Goal: Transaction & Acquisition: Book appointment/travel/reservation

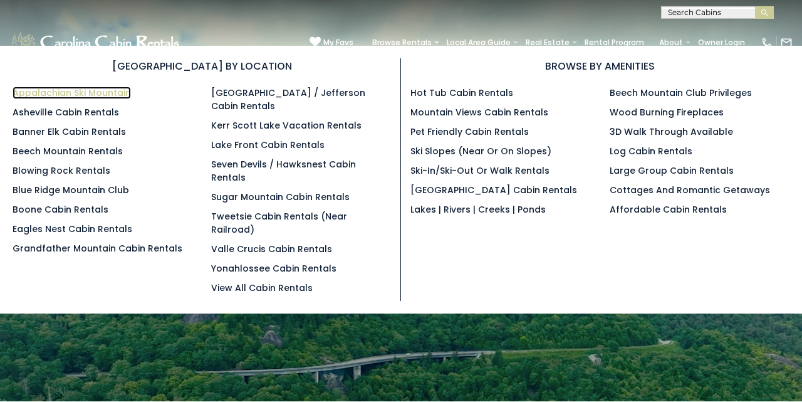
click at [117, 88] on link "Appalachian Ski Mountain" at bounding box center [72, 92] width 118 height 13
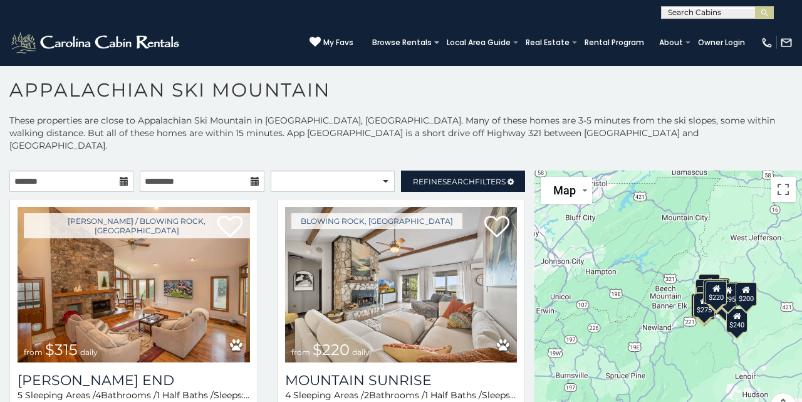
scroll to position [6, 0]
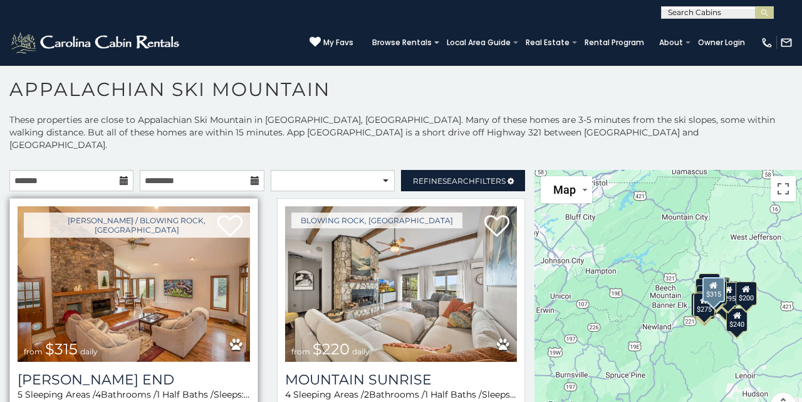
click at [150, 262] on img at bounding box center [134, 283] width 232 height 155
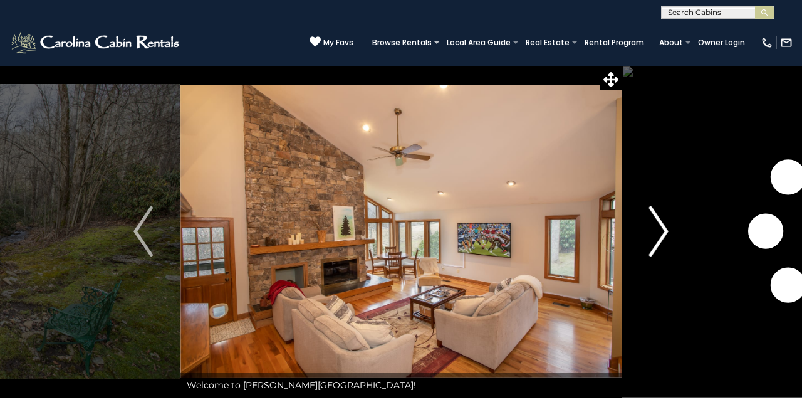
click at [661, 234] on img "Next" at bounding box center [658, 231] width 19 height 50
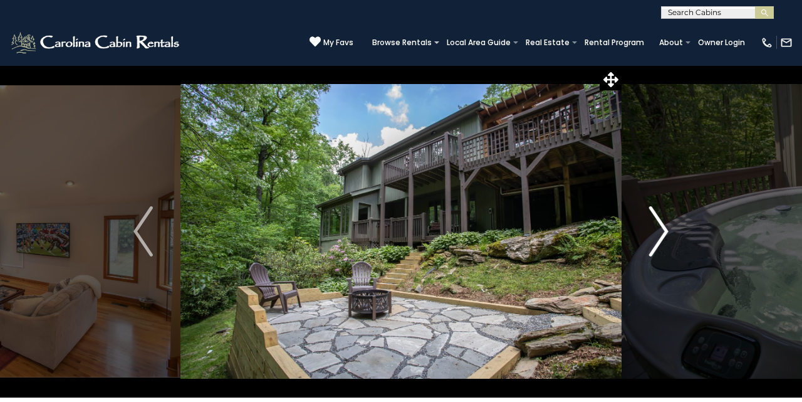
click at [661, 234] on img "Next" at bounding box center [658, 231] width 19 height 50
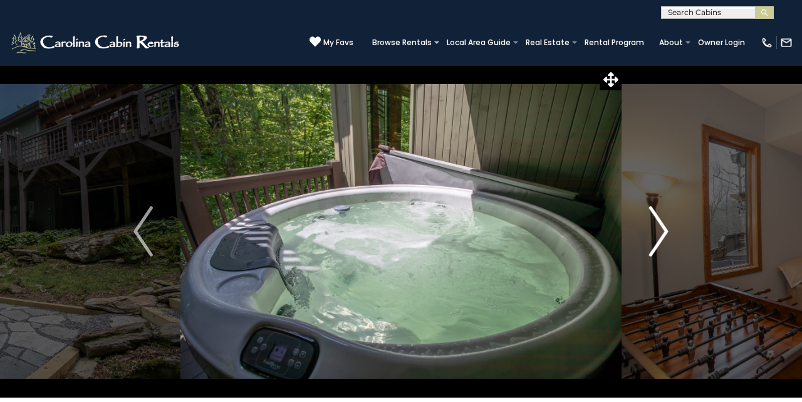
click at [661, 234] on img "Next" at bounding box center [658, 231] width 19 height 50
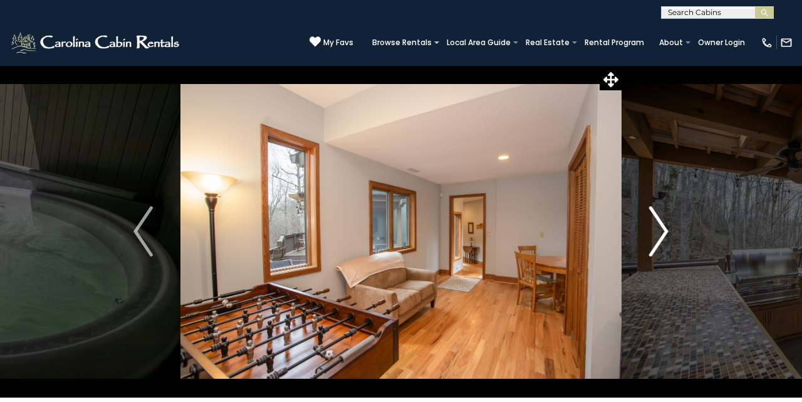
click at [661, 234] on img "Next" at bounding box center [658, 231] width 19 height 50
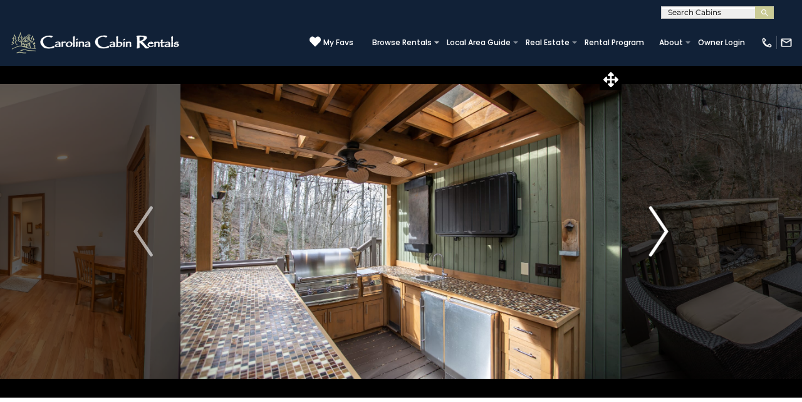
click at [661, 234] on img "Next" at bounding box center [658, 231] width 19 height 50
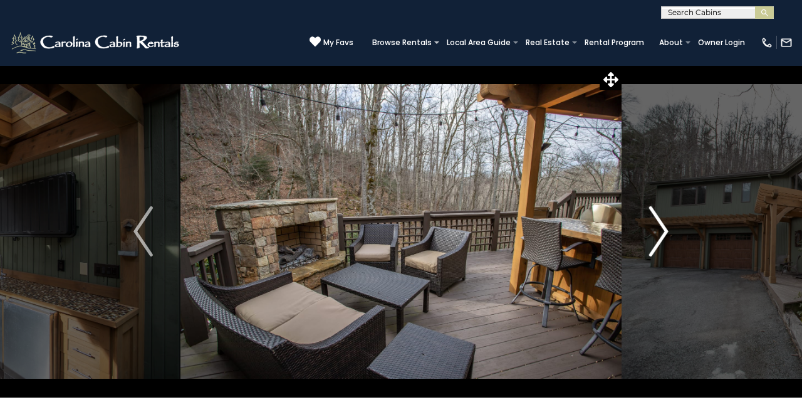
click at [661, 234] on img "Next" at bounding box center [658, 231] width 19 height 50
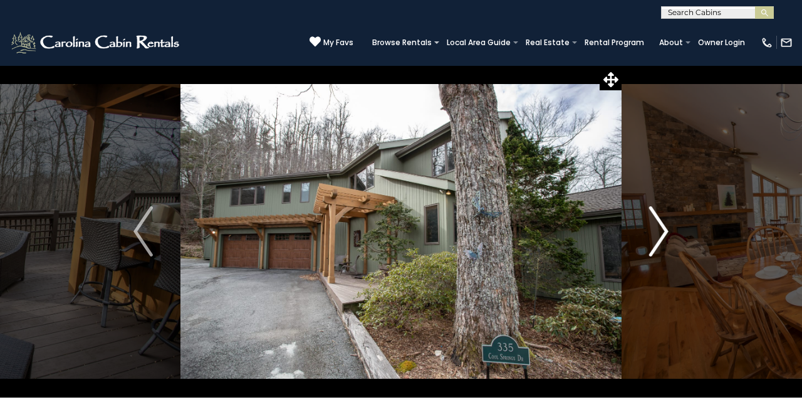
click at [661, 234] on img "Next" at bounding box center [658, 231] width 19 height 50
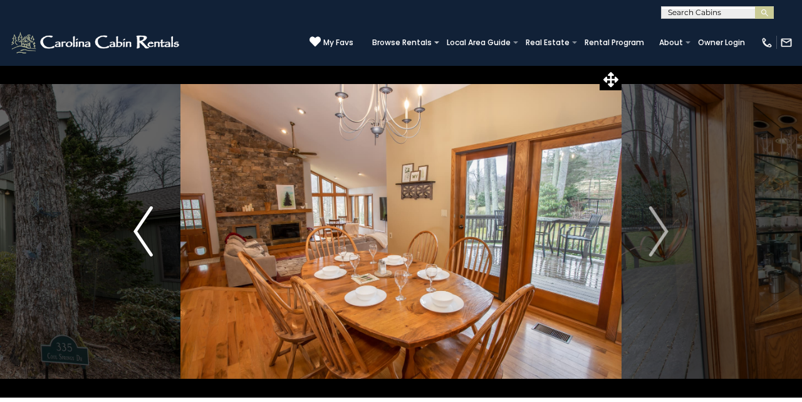
click at [143, 221] on img "Previous" at bounding box center [142, 231] width 19 height 50
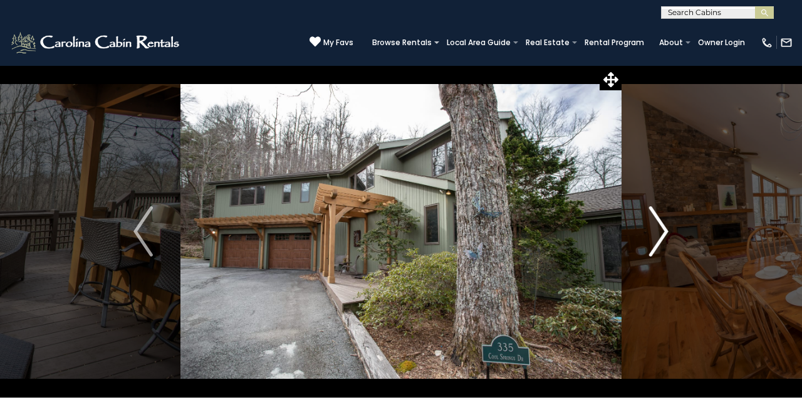
click at [662, 228] on img "Next" at bounding box center [658, 231] width 19 height 50
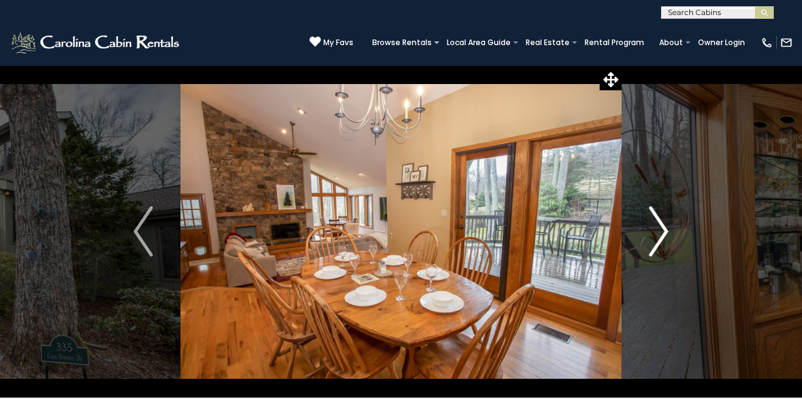
click at [662, 228] on img "Next" at bounding box center [658, 231] width 19 height 50
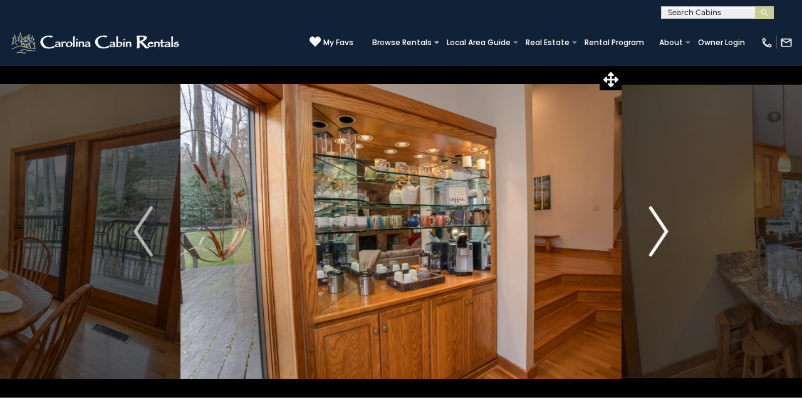
click at [662, 228] on img "Next" at bounding box center [658, 231] width 19 height 50
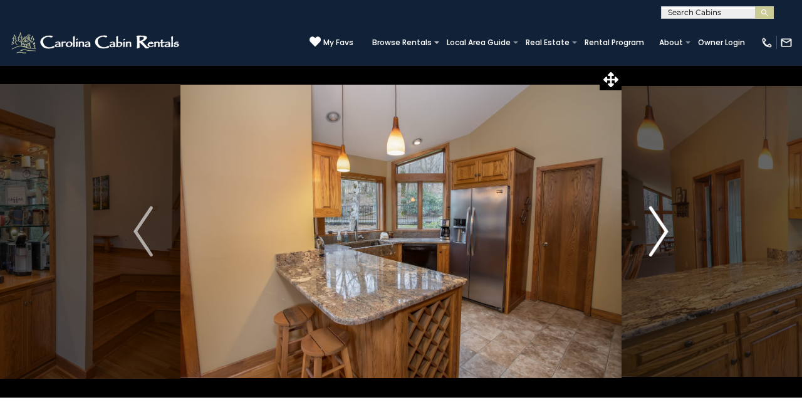
click at [662, 228] on img "Next" at bounding box center [658, 231] width 19 height 50
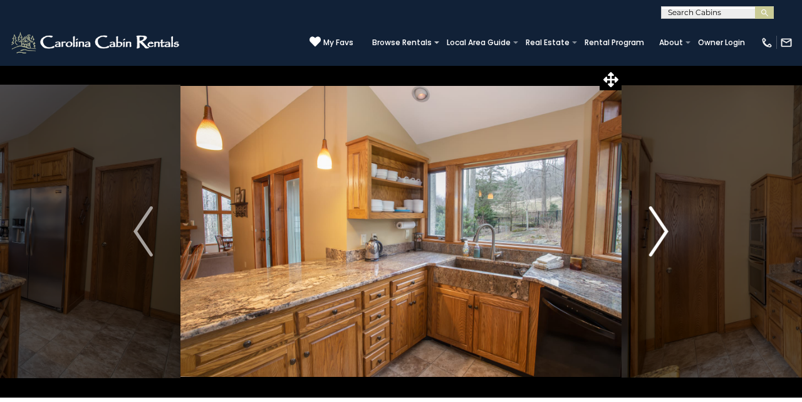
click at [662, 228] on img "Next" at bounding box center [658, 231] width 19 height 50
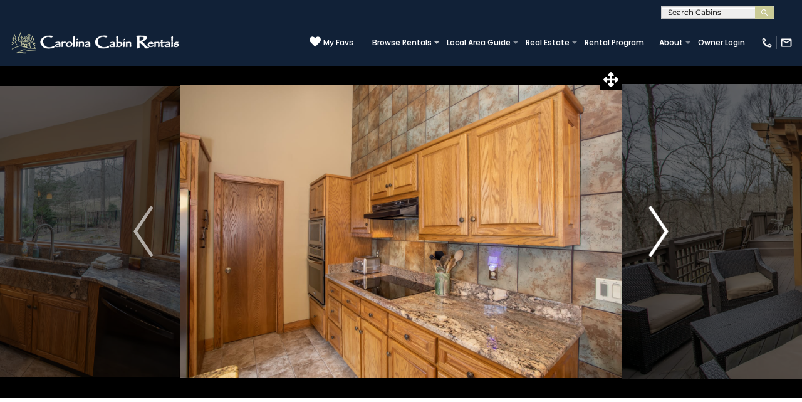
click at [662, 228] on img "Next" at bounding box center [658, 231] width 19 height 50
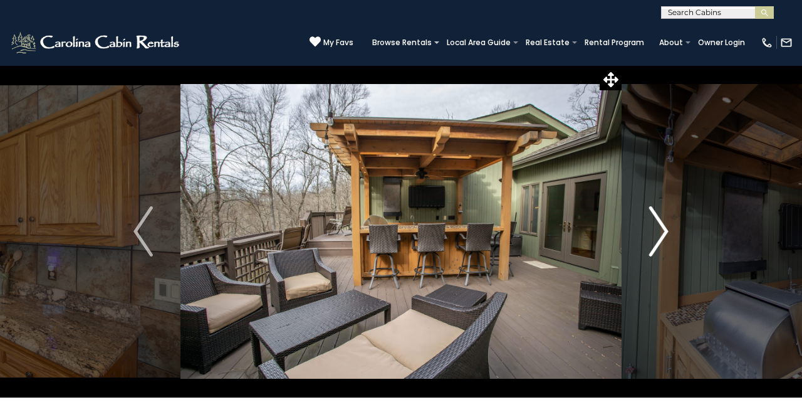
click at [662, 228] on img "Next" at bounding box center [658, 231] width 19 height 50
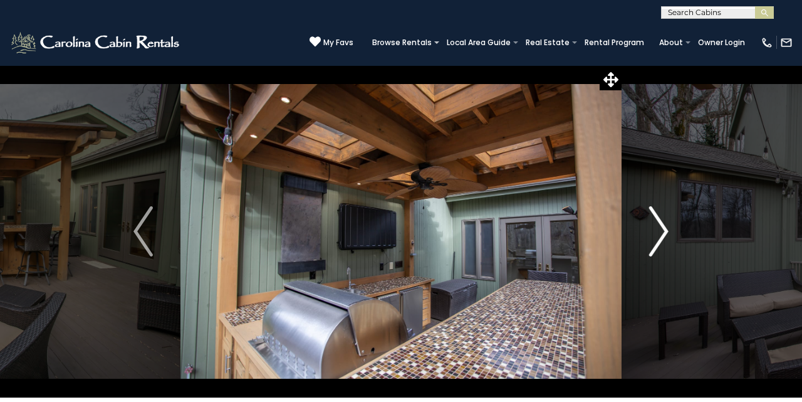
click at [662, 228] on img "Next" at bounding box center [658, 231] width 19 height 50
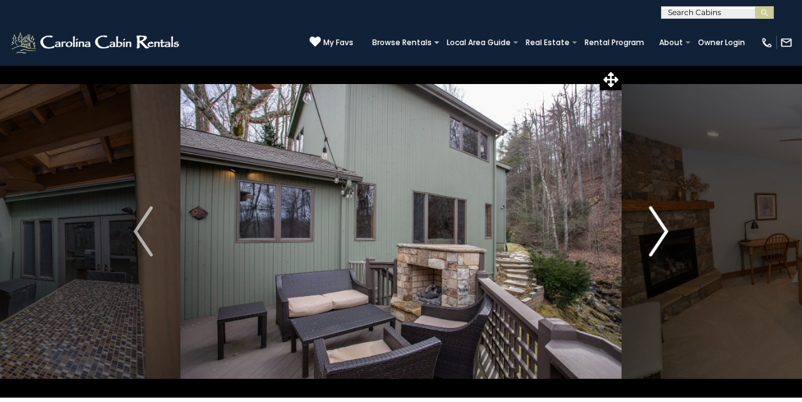
click at [662, 228] on img "Next" at bounding box center [658, 231] width 19 height 50
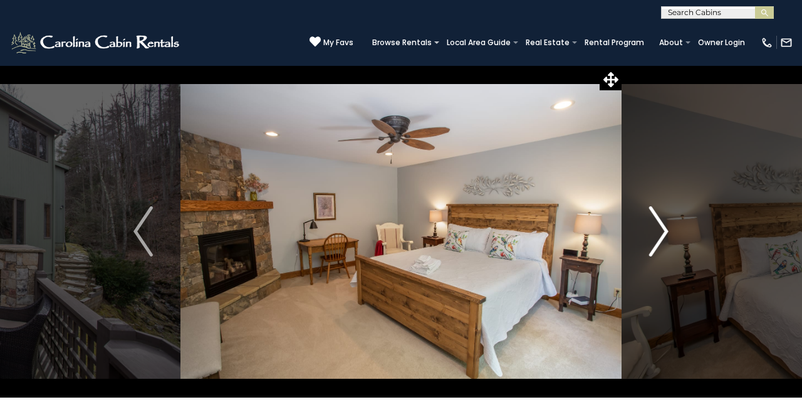
click at [662, 228] on img "Next" at bounding box center [658, 231] width 19 height 50
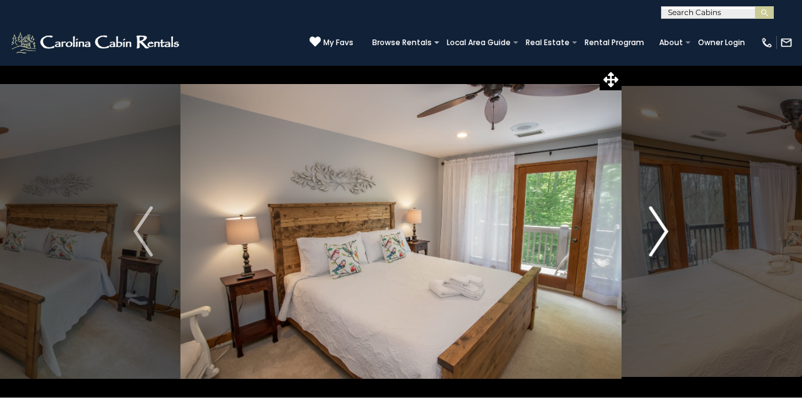
click at [662, 228] on img "Next" at bounding box center [658, 231] width 19 height 50
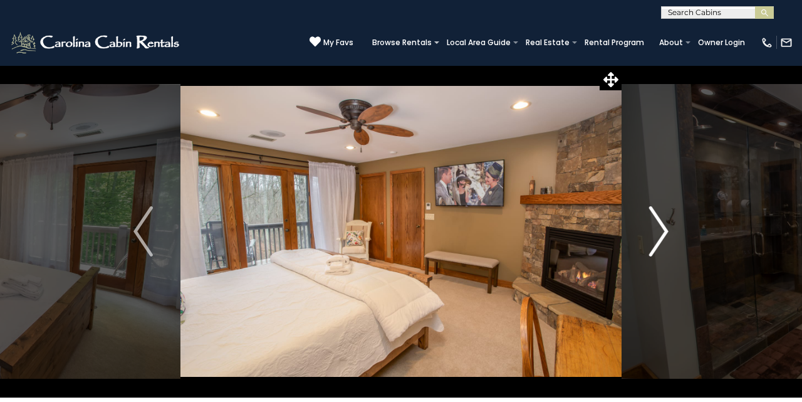
click at [662, 228] on img "Next" at bounding box center [658, 231] width 19 height 50
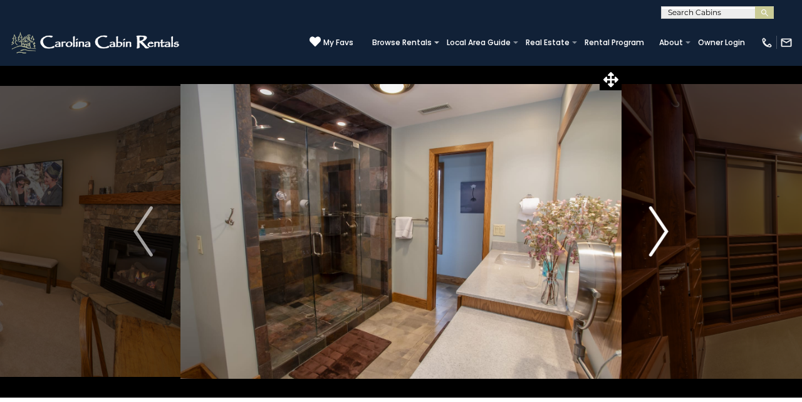
click at [662, 228] on img "Next" at bounding box center [658, 231] width 19 height 50
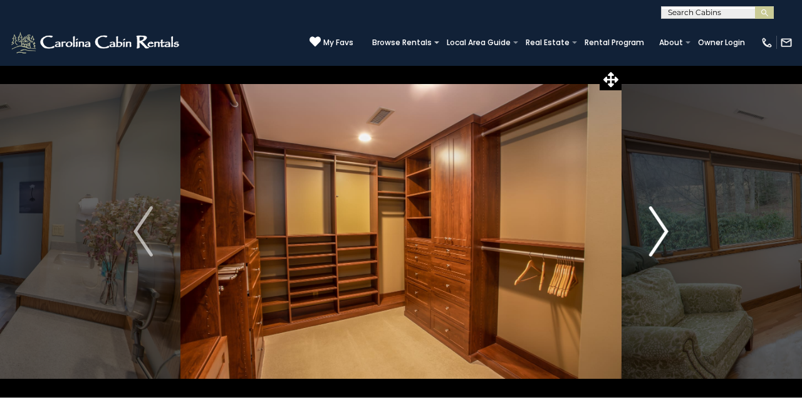
click at [662, 228] on img "Next" at bounding box center [658, 231] width 19 height 50
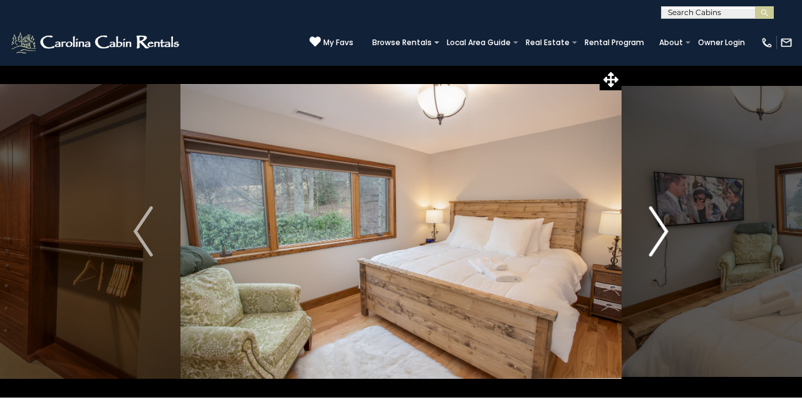
click at [662, 228] on img "Next" at bounding box center [658, 231] width 19 height 50
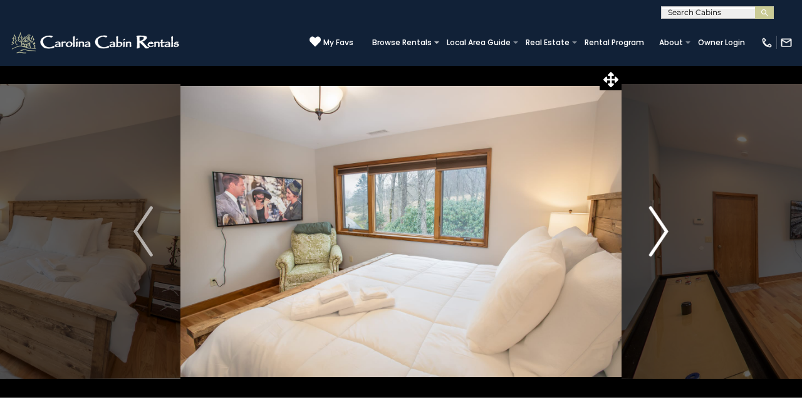
click at [662, 228] on img "Next" at bounding box center [658, 231] width 19 height 50
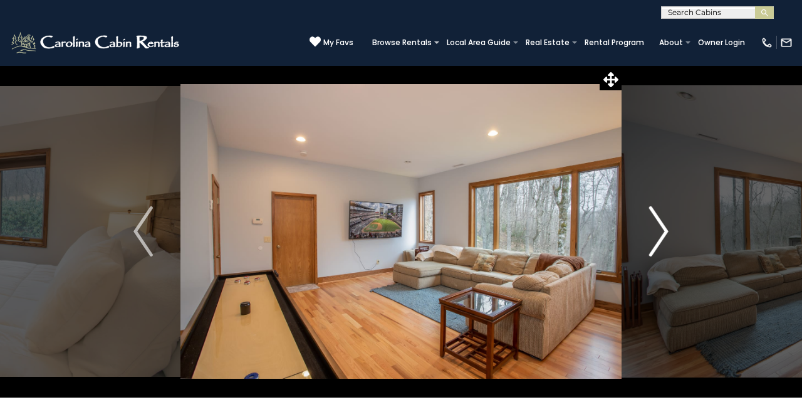
click at [662, 228] on img "Next" at bounding box center [658, 231] width 19 height 50
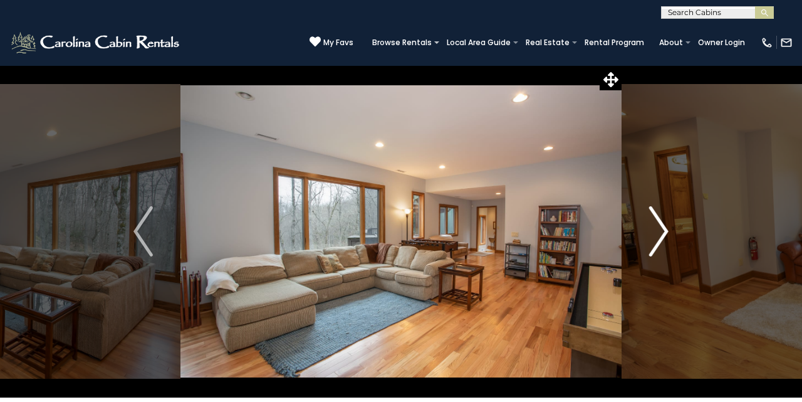
click at [662, 228] on img "Next" at bounding box center [658, 231] width 19 height 50
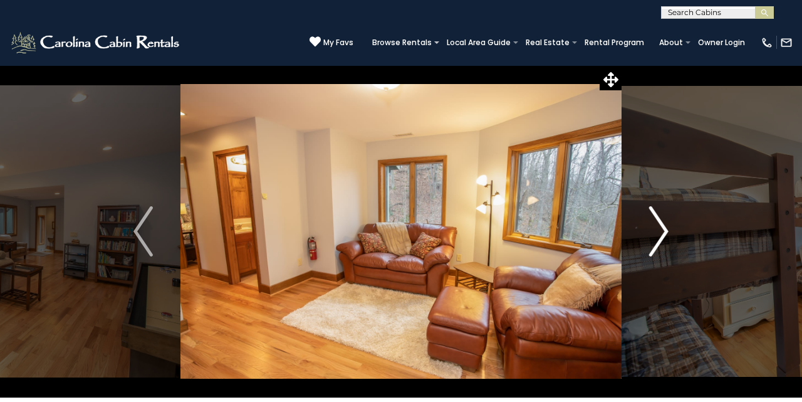
click at [662, 228] on img "Next" at bounding box center [658, 231] width 19 height 50
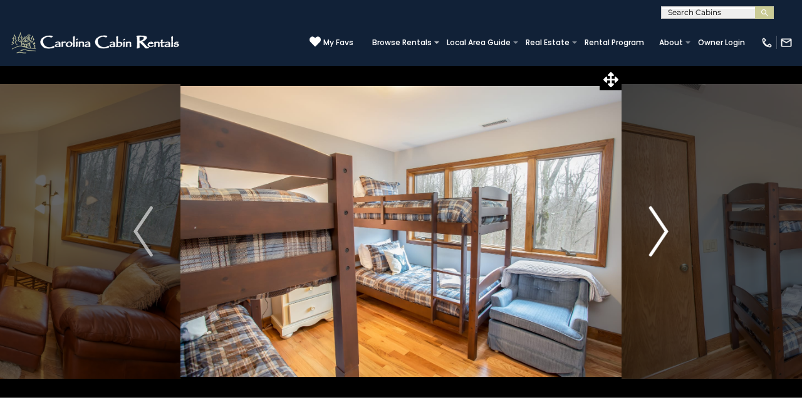
click at [662, 228] on img "Next" at bounding box center [658, 231] width 19 height 50
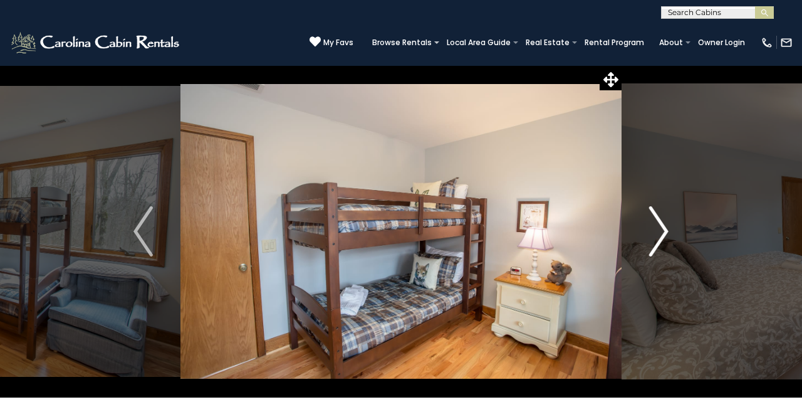
click at [662, 228] on img "Next" at bounding box center [658, 231] width 19 height 50
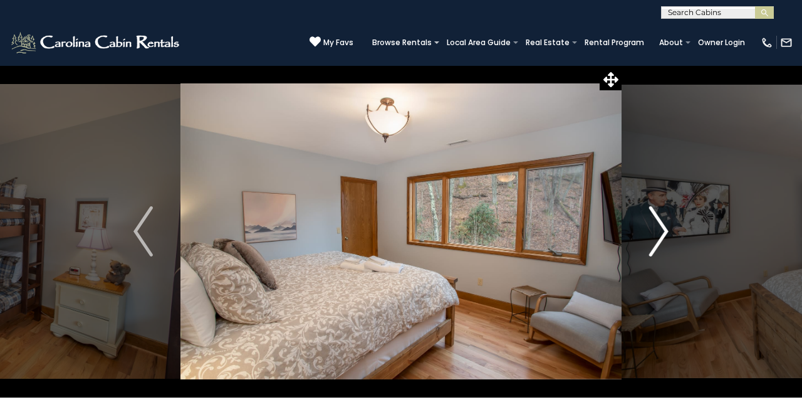
click at [662, 228] on img "Next" at bounding box center [658, 231] width 19 height 50
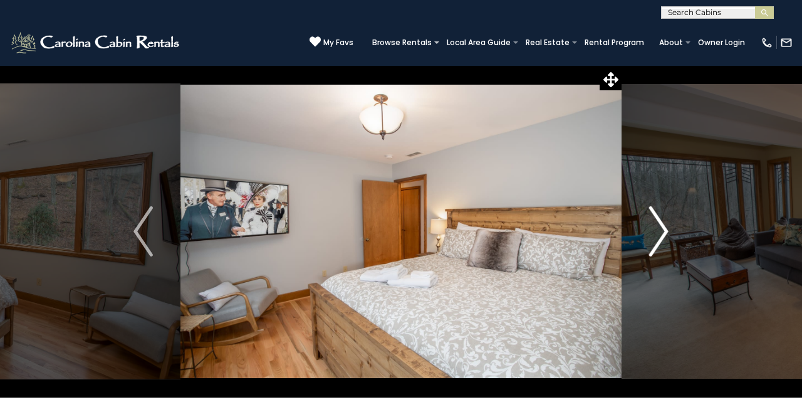
click at [662, 228] on img "Next" at bounding box center [658, 231] width 19 height 50
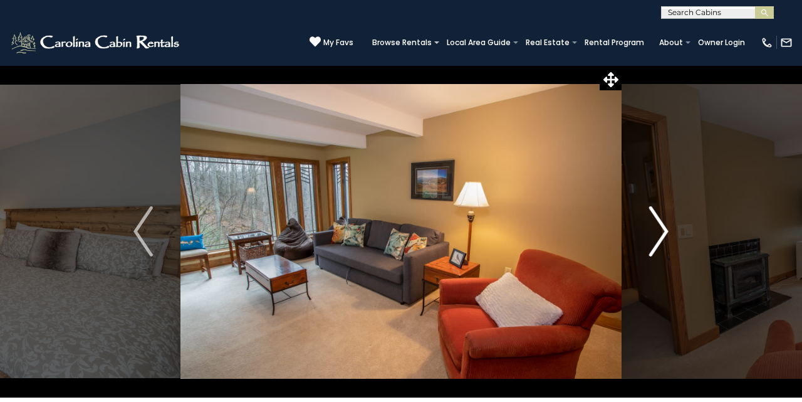
click at [662, 228] on img "Next" at bounding box center [658, 231] width 19 height 50
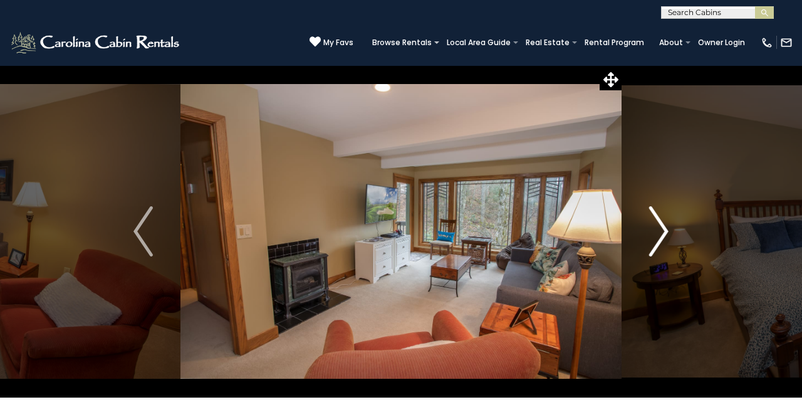
click at [662, 228] on img "Next" at bounding box center [658, 231] width 19 height 50
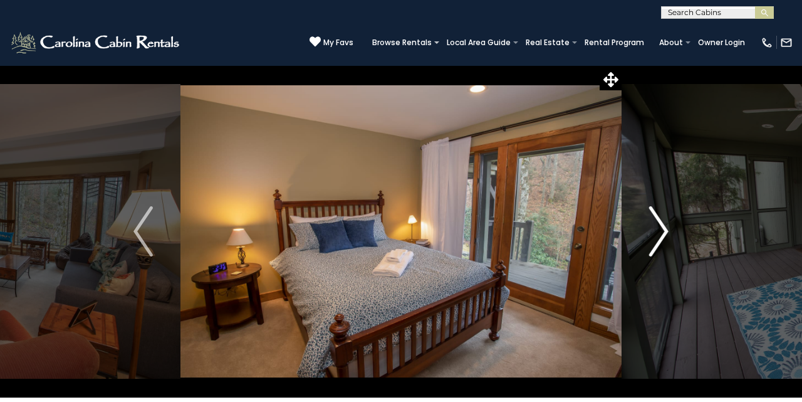
click at [662, 228] on img "Next" at bounding box center [658, 231] width 19 height 50
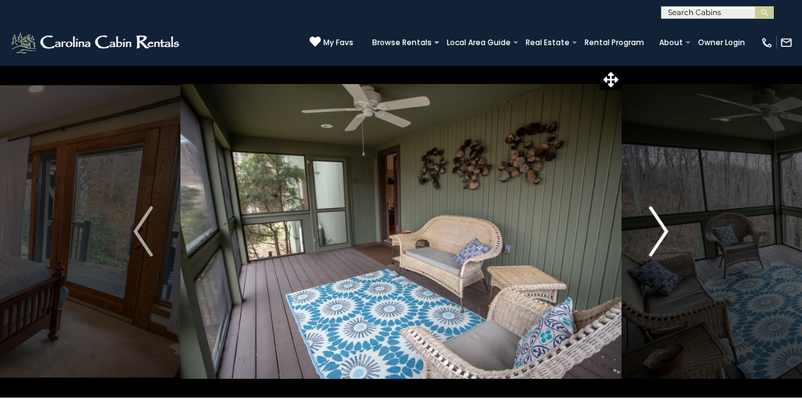
click at [662, 228] on img "Next" at bounding box center [658, 231] width 19 height 50
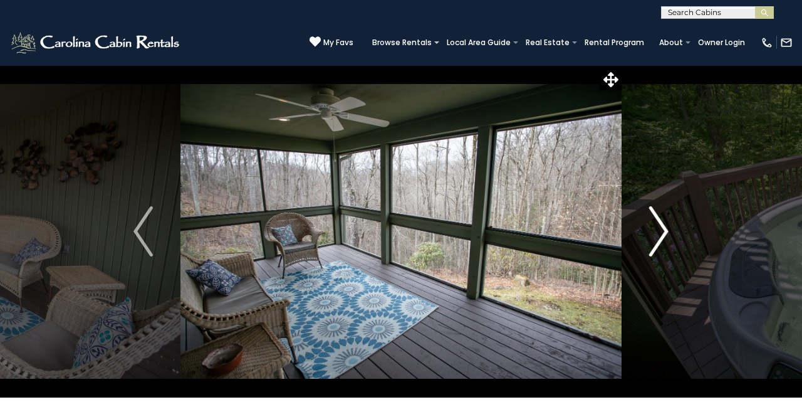
click at [662, 228] on img "Next" at bounding box center [658, 231] width 19 height 50
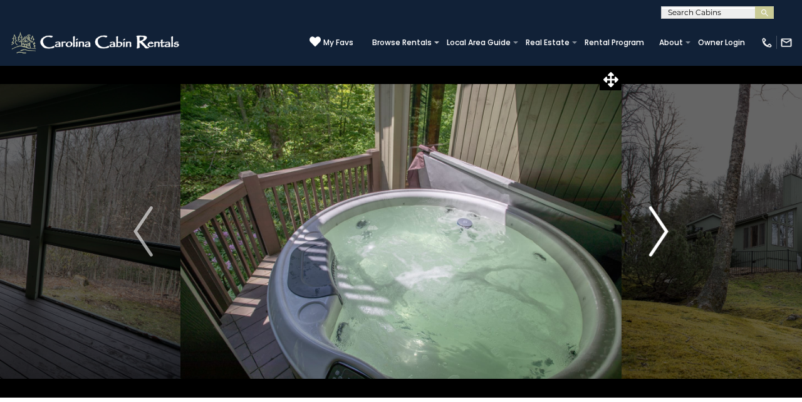
click at [662, 228] on img "Next" at bounding box center [658, 231] width 19 height 50
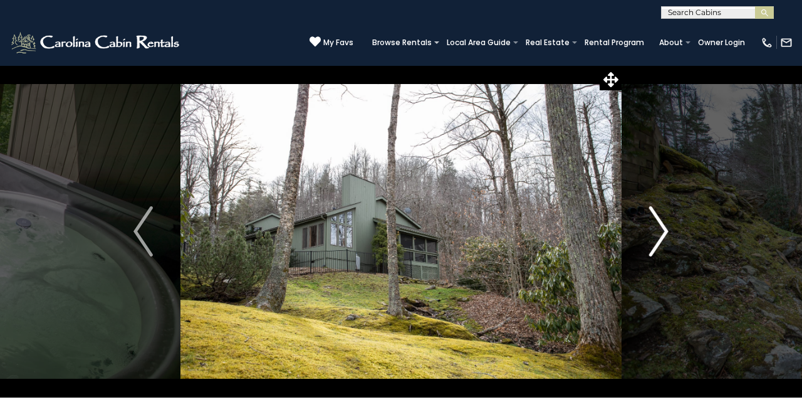
click at [662, 228] on img "Next" at bounding box center [658, 231] width 19 height 50
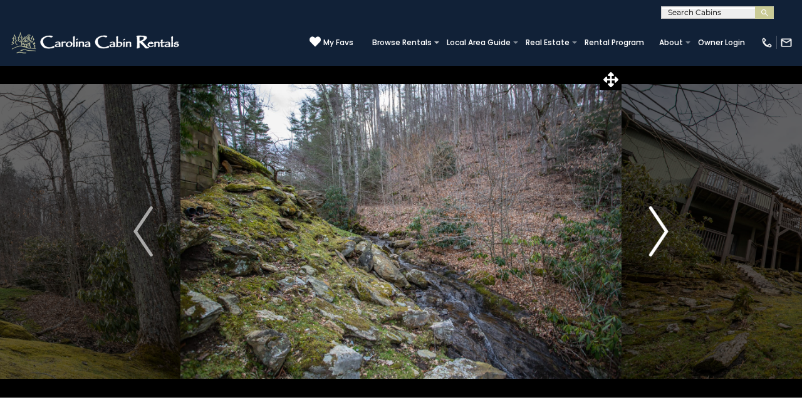
click at [662, 228] on img "Next" at bounding box center [658, 231] width 19 height 50
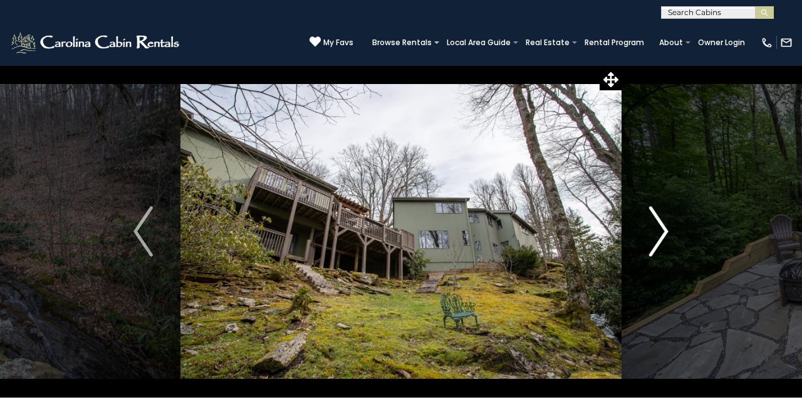
click at [662, 228] on img "Next" at bounding box center [658, 231] width 19 height 50
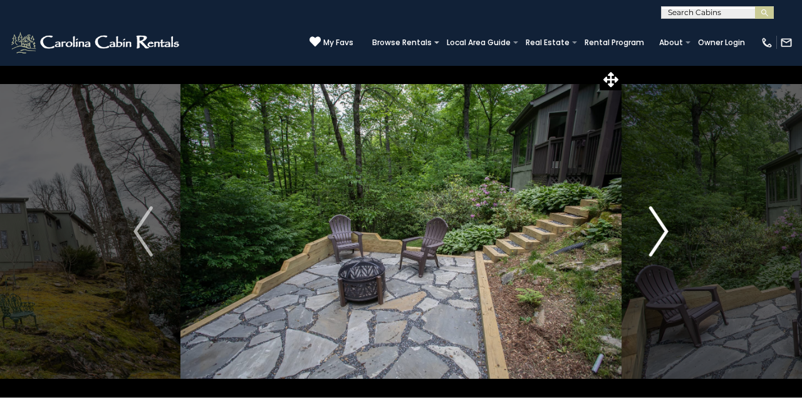
click at [662, 228] on img "Next" at bounding box center [658, 231] width 19 height 50
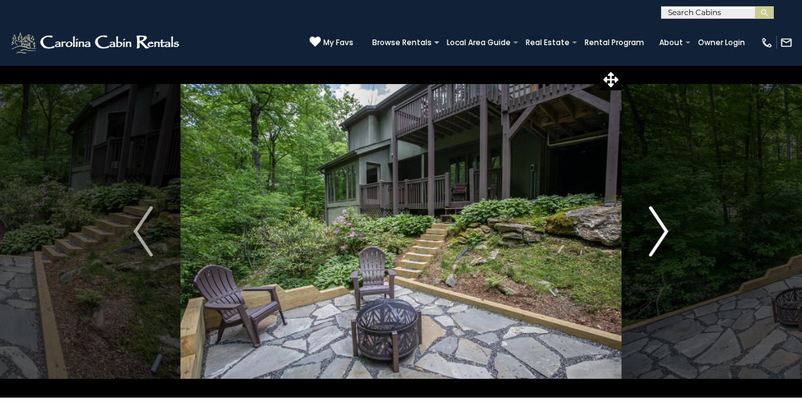
click at [662, 228] on img "Next" at bounding box center [658, 231] width 19 height 50
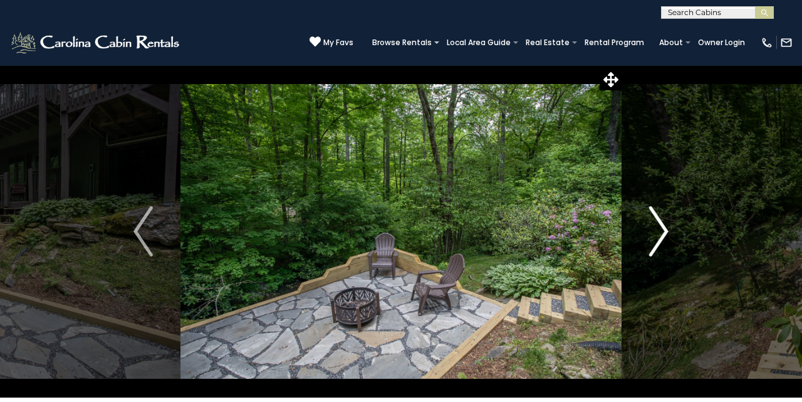
click at [662, 228] on img "Next" at bounding box center [658, 231] width 19 height 50
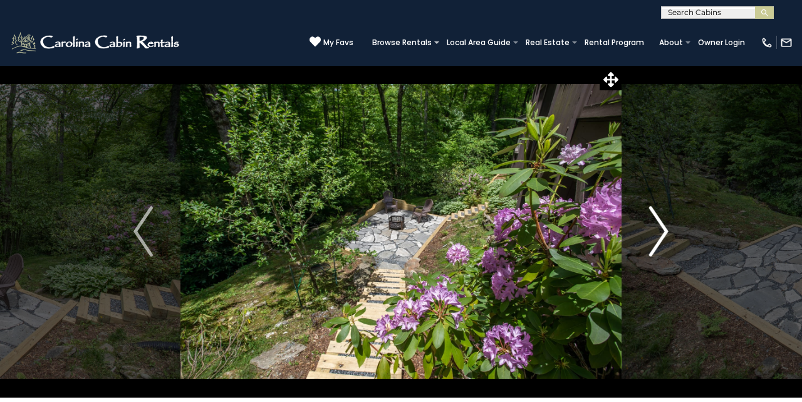
click at [662, 228] on img "Next" at bounding box center [658, 231] width 19 height 50
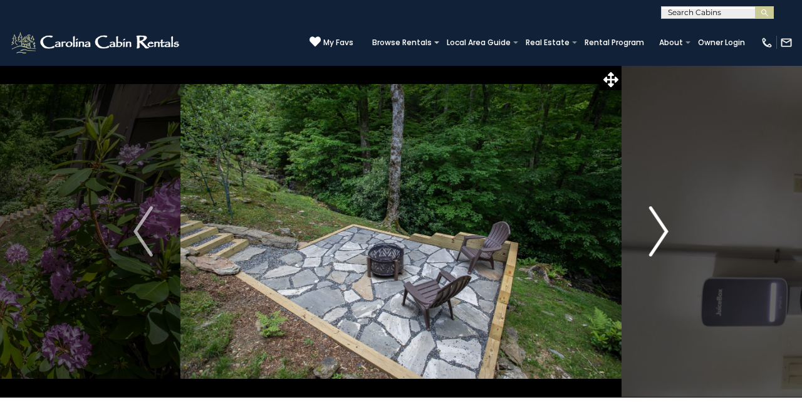
click at [662, 228] on img "Next" at bounding box center [658, 231] width 19 height 50
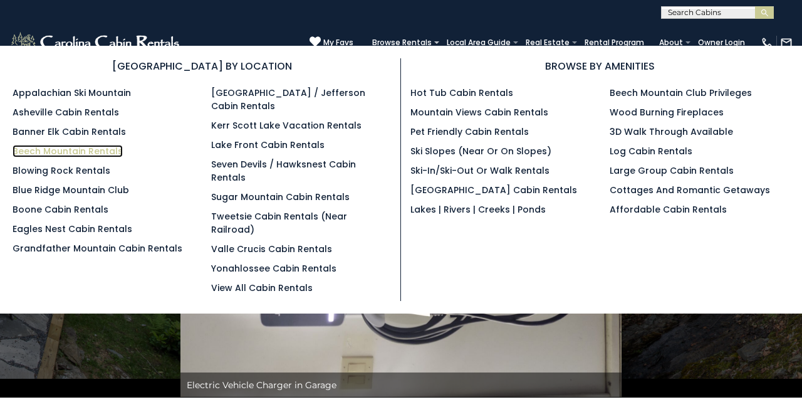
click at [97, 154] on link "Beech Mountain Rentals" at bounding box center [68, 151] width 110 height 13
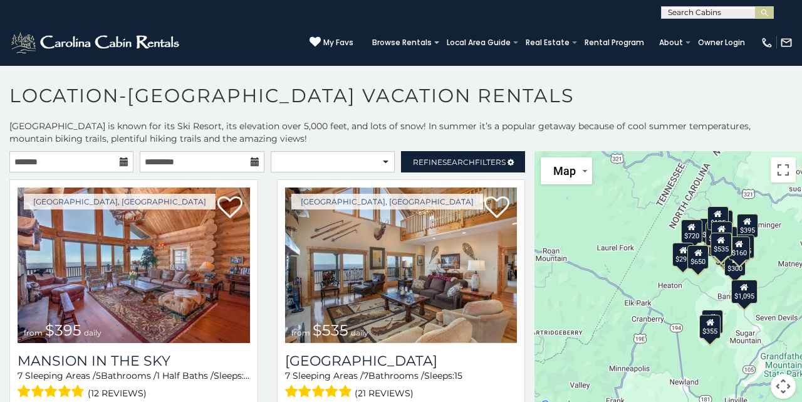
scroll to position [6, 0]
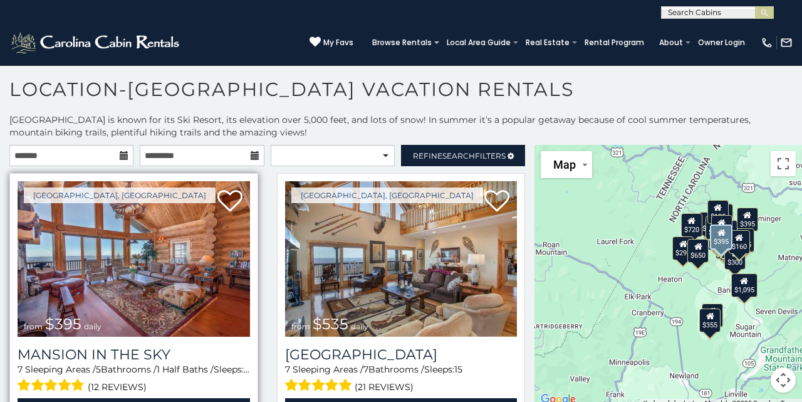
click at [129, 260] on img at bounding box center [134, 258] width 232 height 155
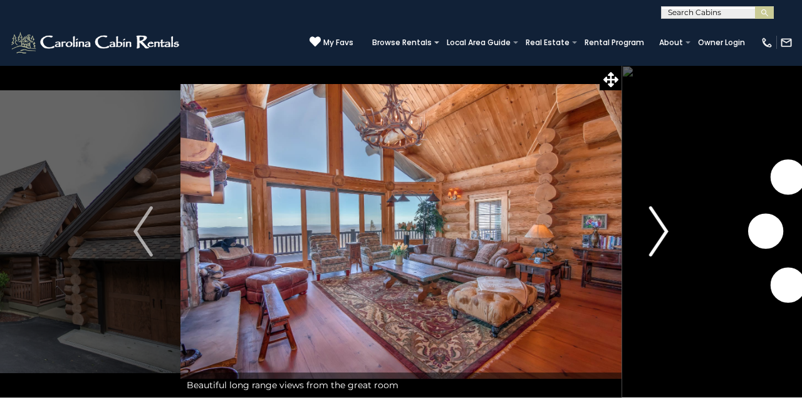
click at [662, 231] on img "Next" at bounding box center [658, 231] width 19 height 50
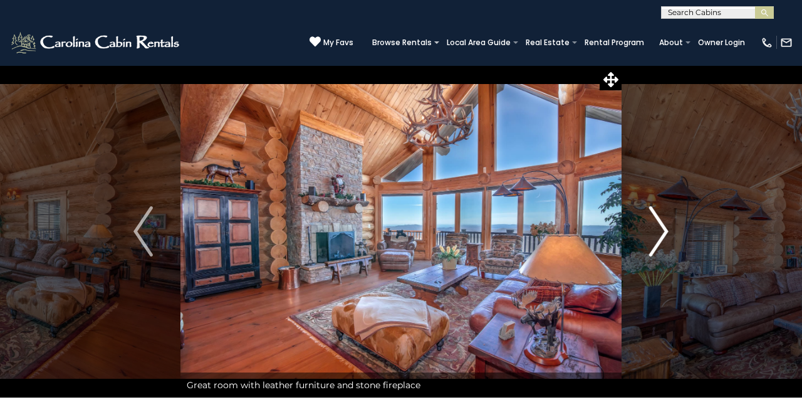
click at [662, 231] on img "Next" at bounding box center [658, 231] width 19 height 50
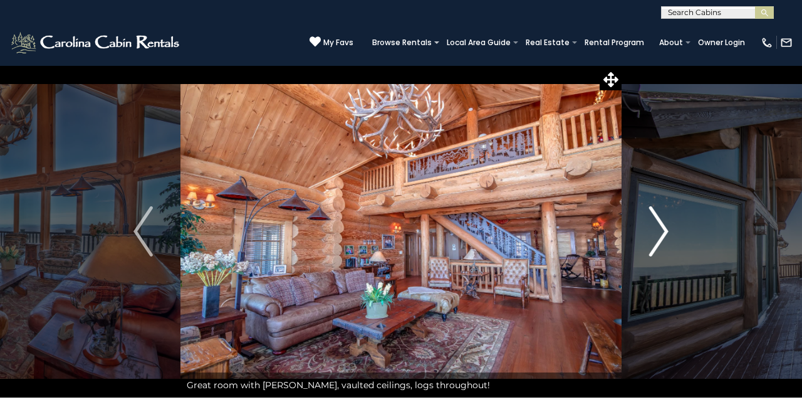
click at [662, 231] on img "Next" at bounding box center [658, 231] width 19 height 50
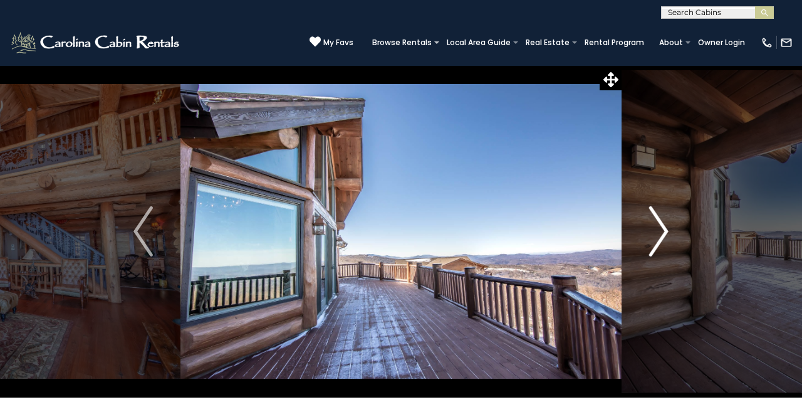
click at [662, 231] on img "Next" at bounding box center [658, 231] width 19 height 50
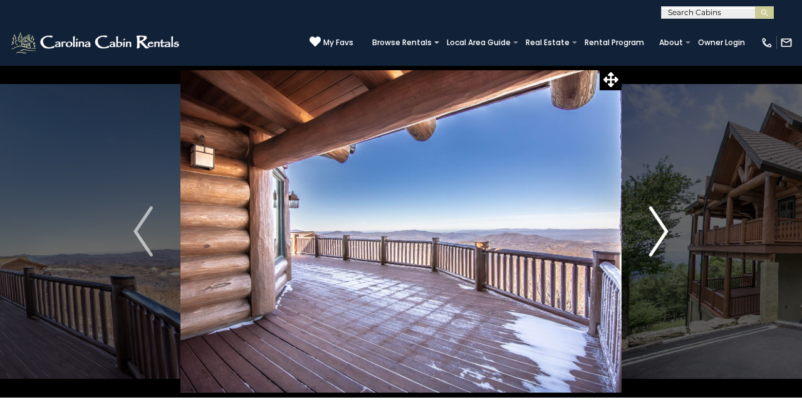
click at [662, 231] on img "Next" at bounding box center [658, 231] width 19 height 50
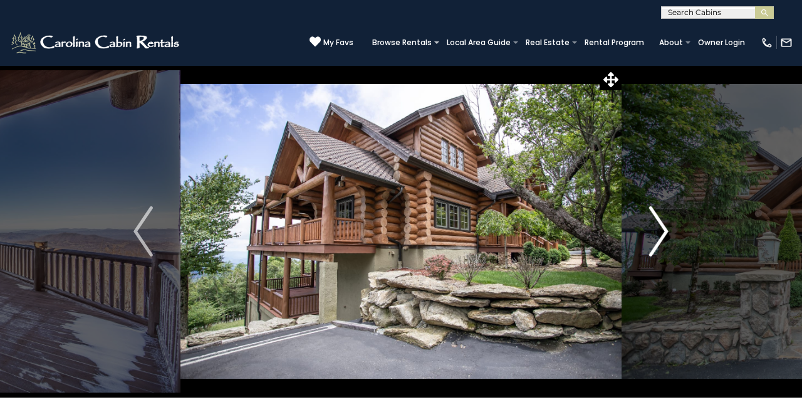
click at [662, 231] on img "Next" at bounding box center [658, 231] width 19 height 50
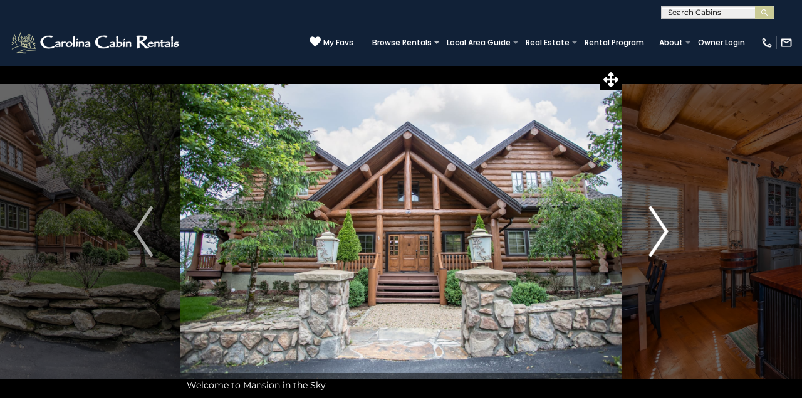
click at [662, 231] on img "Next" at bounding box center [658, 231] width 19 height 50
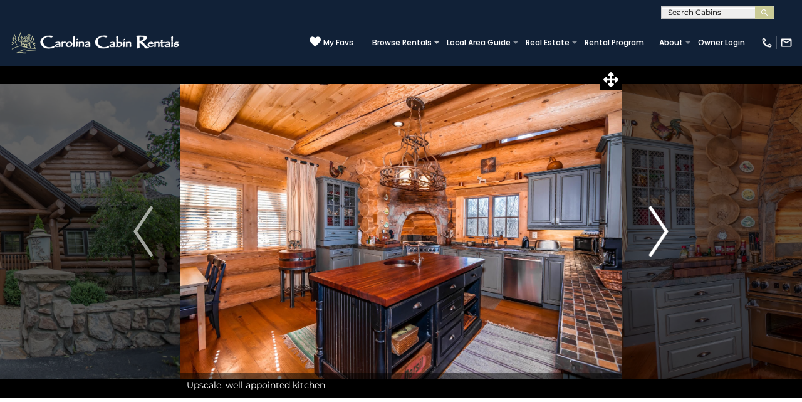
click at [662, 231] on img "Next" at bounding box center [658, 231] width 19 height 50
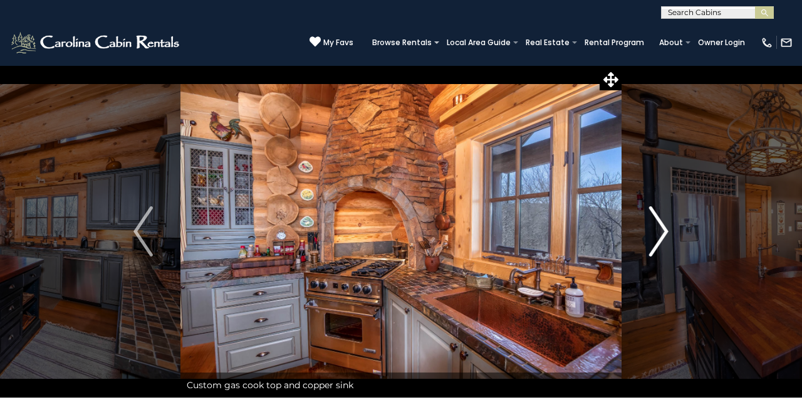
click at [662, 231] on img "Next" at bounding box center [658, 231] width 19 height 50
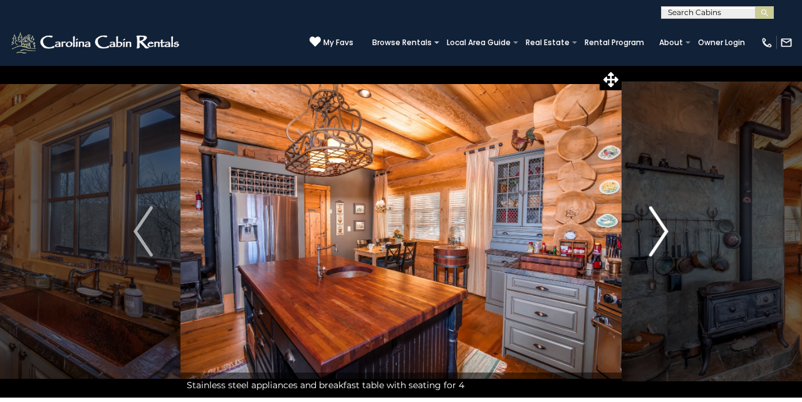
click at [662, 231] on img "Next" at bounding box center [658, 231] width 19 height 50
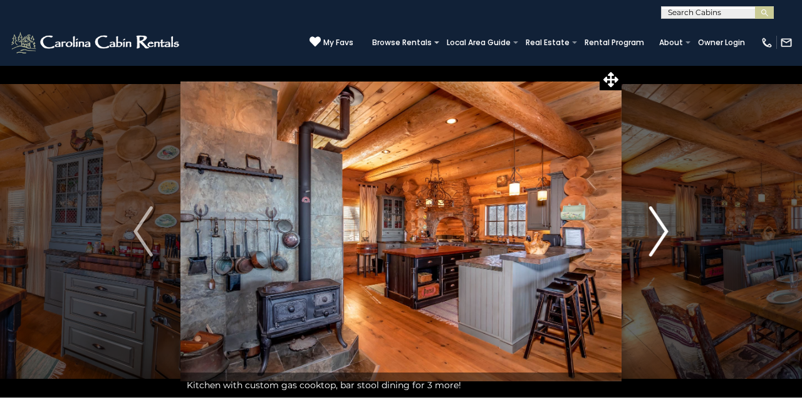
click at [662, 231] on img "Next" at bounding box center [658, 231] width 19 height 50
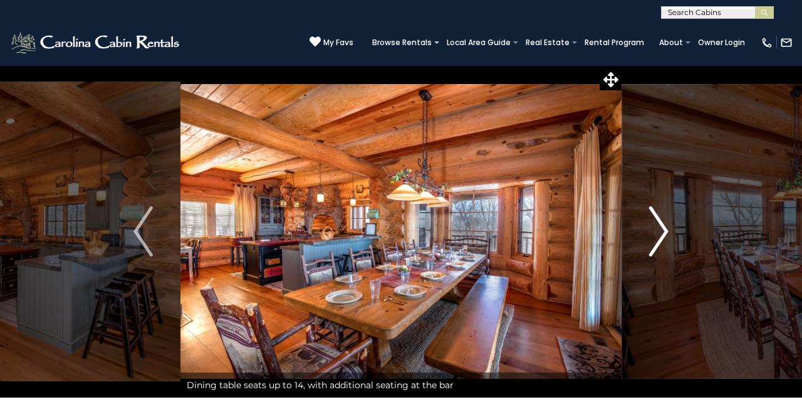
click at [662, 231] on img "Next" at bounding box center [658, 231] width 19 height 50
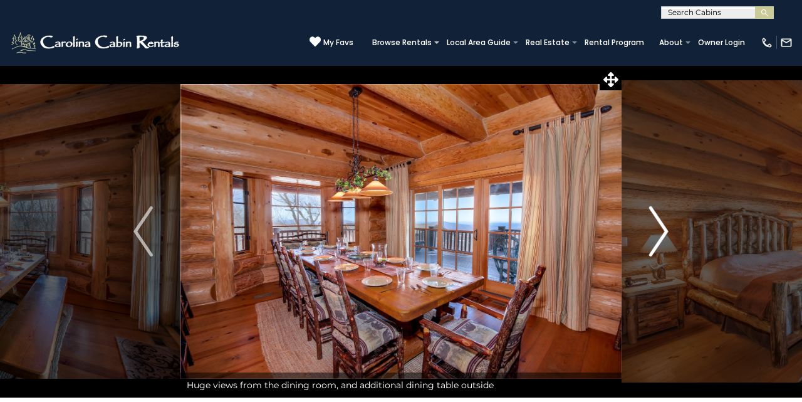
click at [662, 231] on img "Next" at bounding box center [658, 231] width 19 height 50
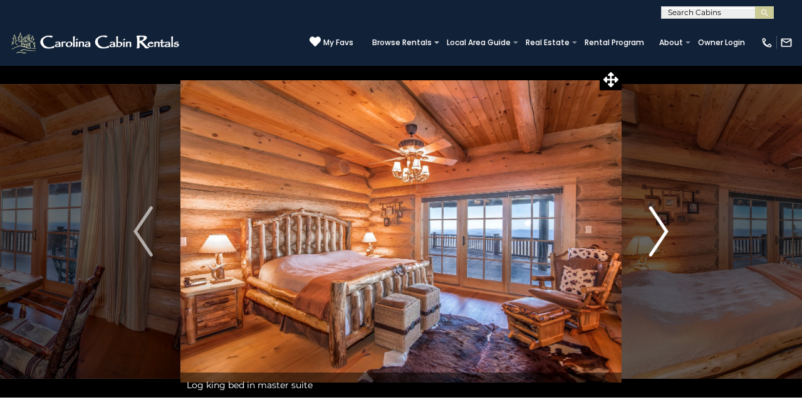
click at [662, 231] on img "Next" at bounding box center [658, 231] width 19 height 50
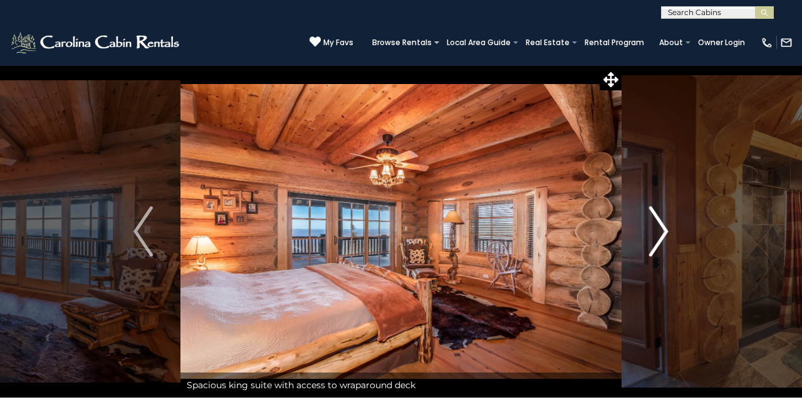
click at [662, 231] on img "Next" at bounding box center [658, 231] width 19 height 50
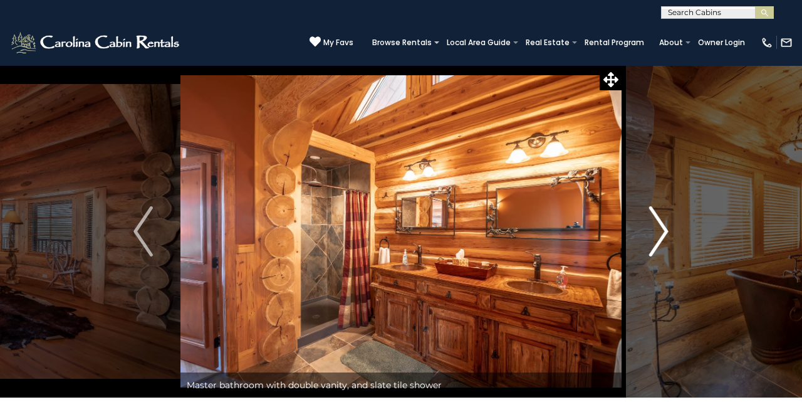
click at [662, 231] on img "Next" at bounding box center [658, 231] width 19 height 50
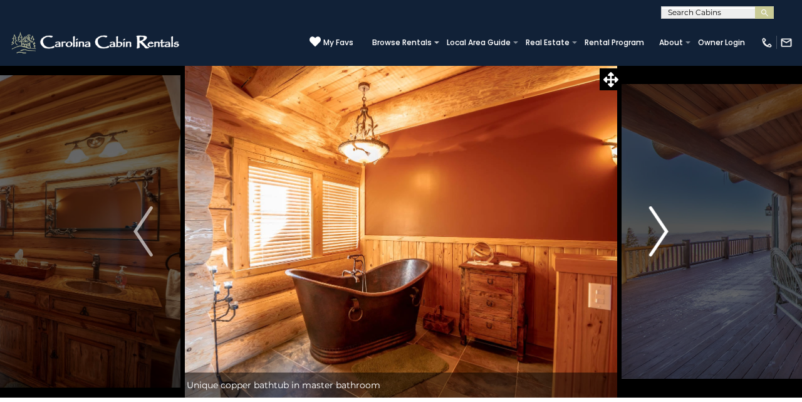
click at [662, 231] on img "Next" at bounding box center [658, 231] width 19 height 50
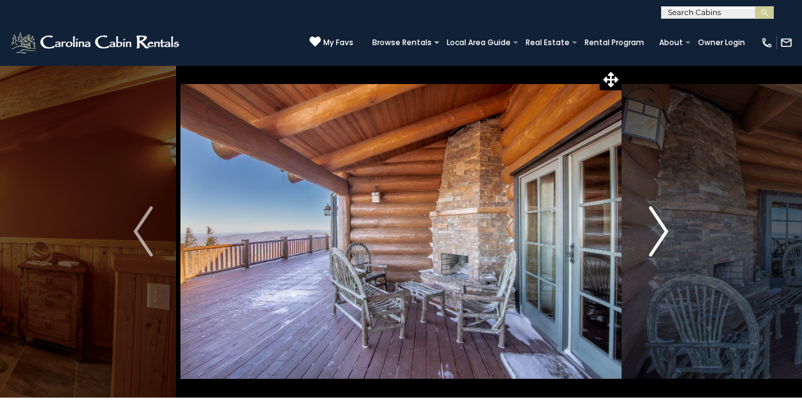
click at [662, 231] on img "Next" at bounding box center [658, 231] width 19 height 50
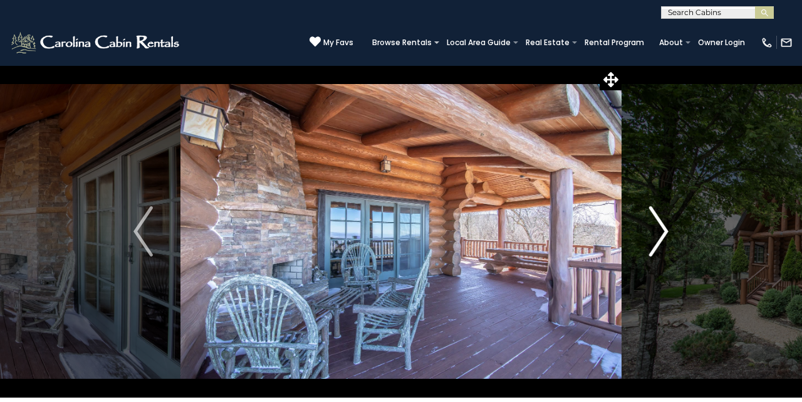
click at [662, 231] on img "Next" at bounding box center [658, 231] width 19 height 50
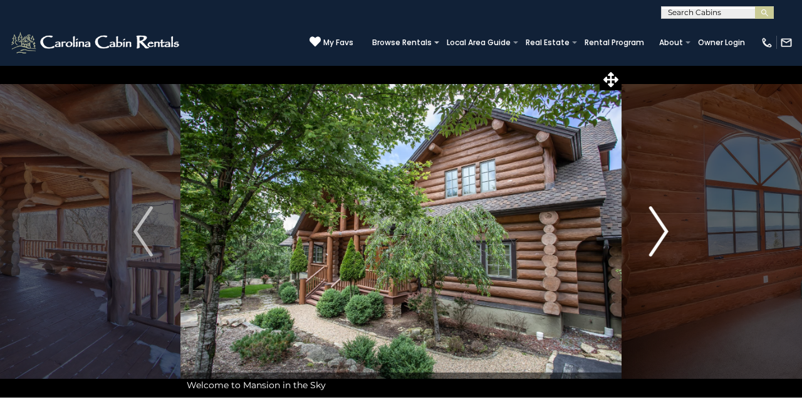
click at [662, 231] on img "Next" at bounding box center [658, 231] width 19 height 50
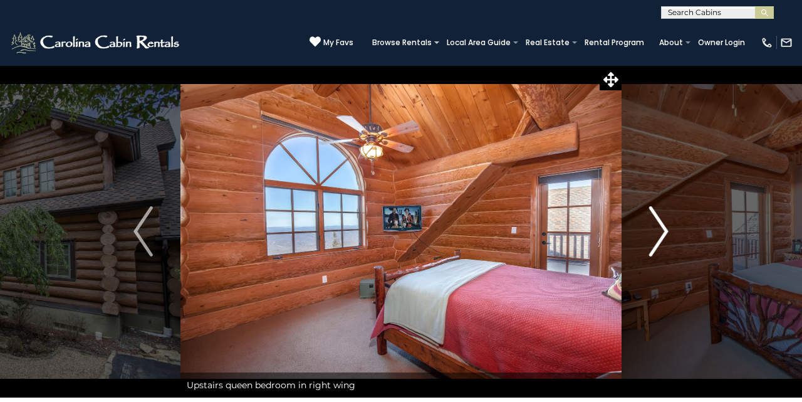
click at [662, 231] on img "Next" at bounding box center [658, 231] width 19 height 50
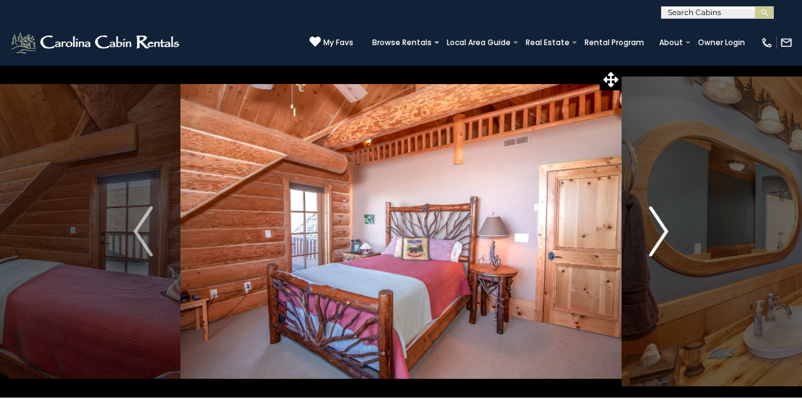
click at [662, 231] on img "Next" at bounding box center [658, 231] width 19 height 50
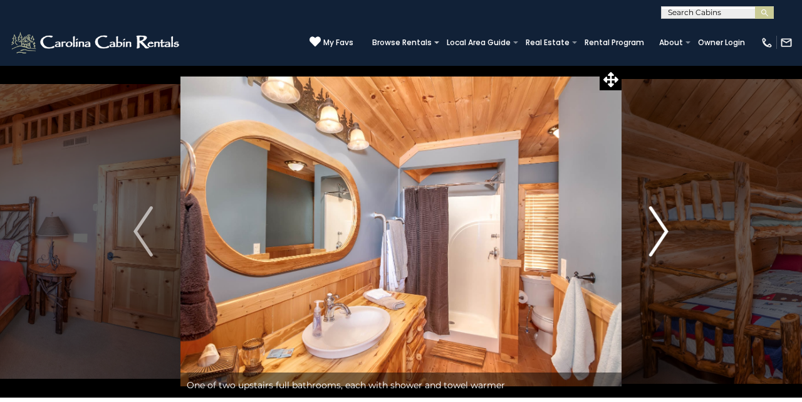
click at [662, 231] on img "Next" at bounding box center [658, 231] width 19 height 50
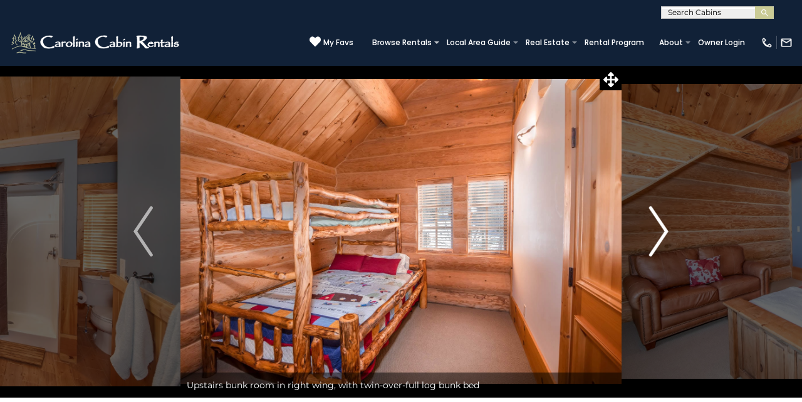
click at [662, 231] on img "Next" at bounding box center [658, 231] width 19 height 50
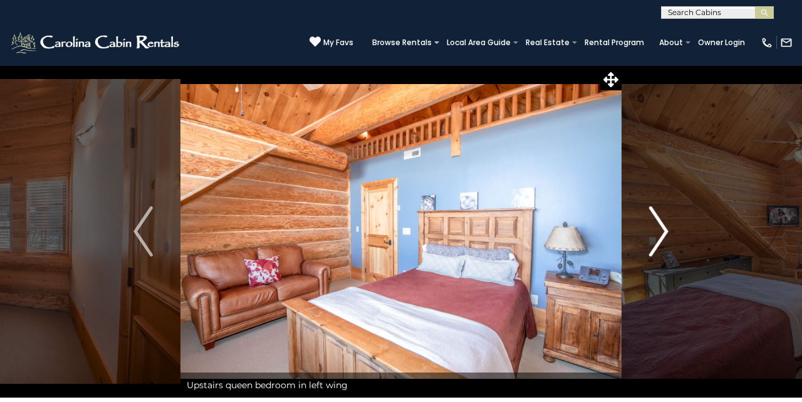
click at [662, 231] on img "Next" at bounding box center [658, 231] width 19 height 50
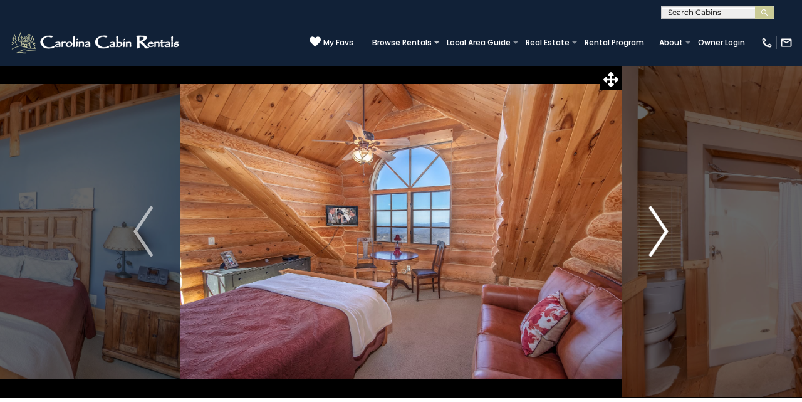
click at [662, 231] on img "Next" at bounding box center [658, 231] width 19 height 50
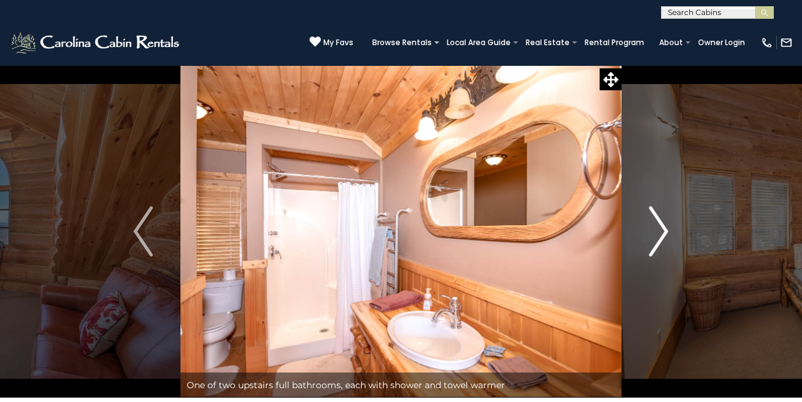
click at [662, 231] on img "Next" at bounding box center [658, 231] width 19 height 50
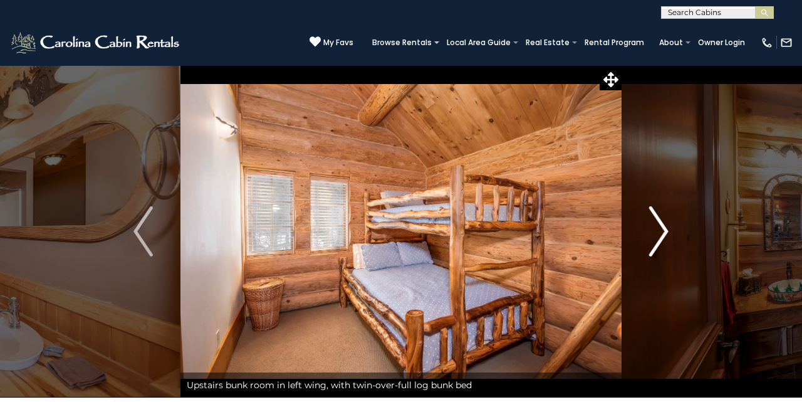
click at [662, 231] on img "Next" at bounding box center [658, 231] width 19 height 50
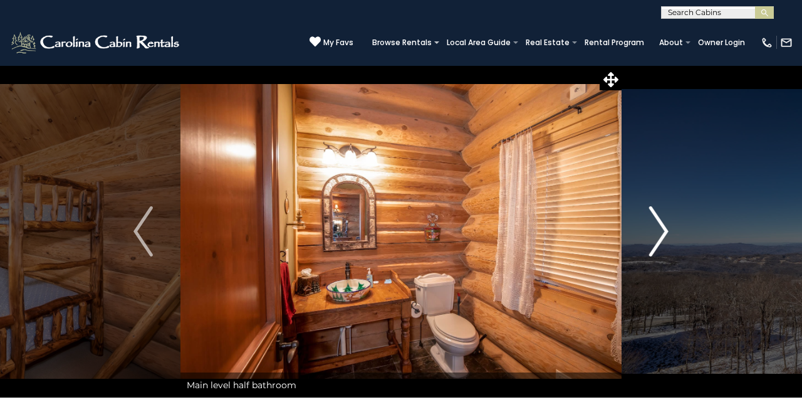
click at [662, 231] on img "Next" at bounding box center [658, 231] width 19 height 50
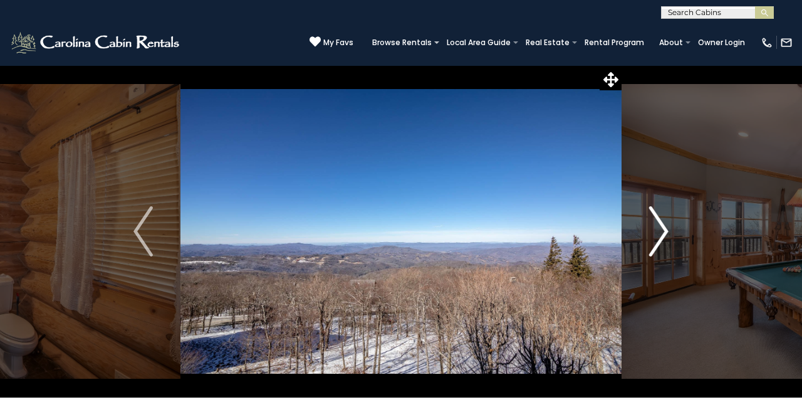
click at [662, 231] on img "Next" at bounding box center [658, 231] width 19 height 50
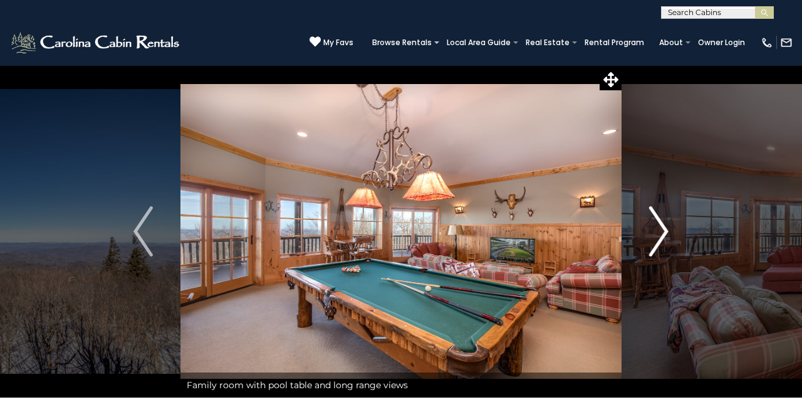
click at [662, 231] on img "Next" at bounding box center [658, 231] width 19 height 50
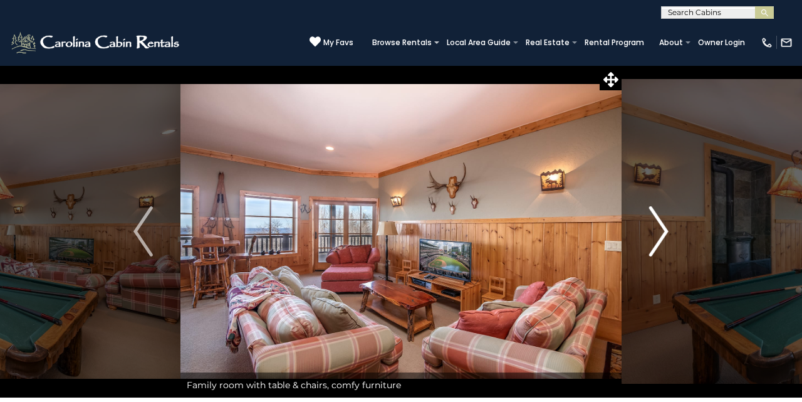
click at [662, 231] on img "Next" at bounding box center [658, 231] width 19 height 50
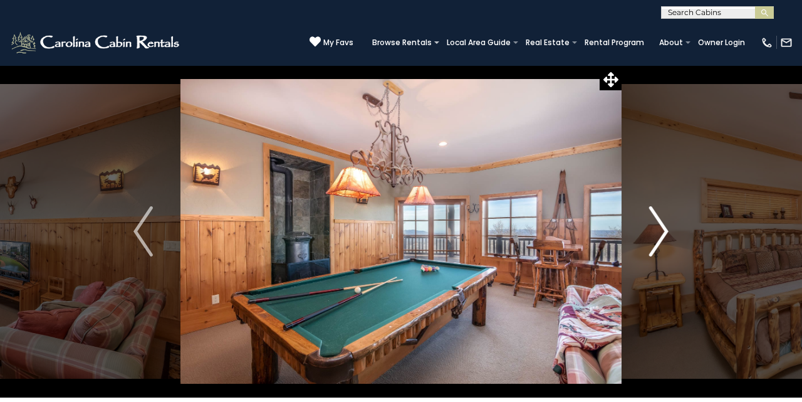
click at [662, 231] on img "Next" at bounding box center [658, 231] width 19 height 50
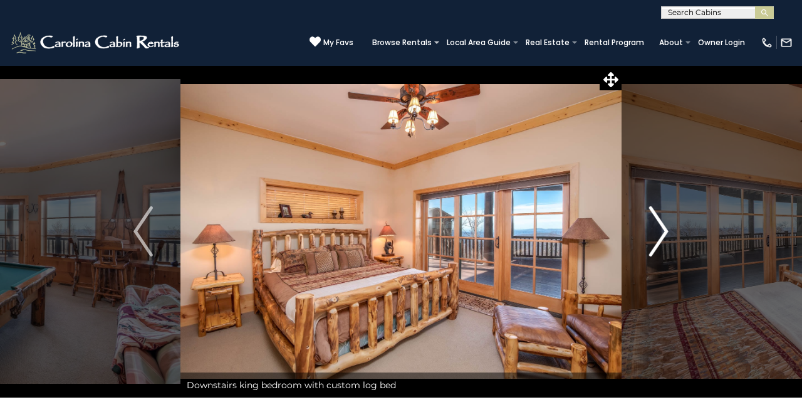
click at [662, 231] on img "Next" at bounding box center [658, 231] width 19 height 50
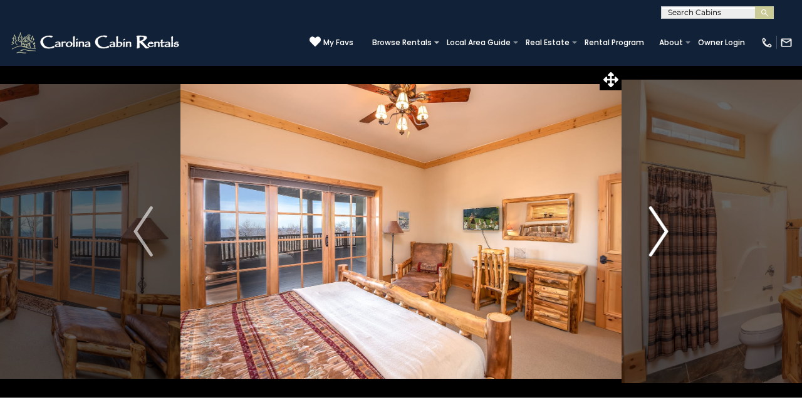
click at [662, 231] on img "Next" at bounding box center [658, 231] width 19 height 50
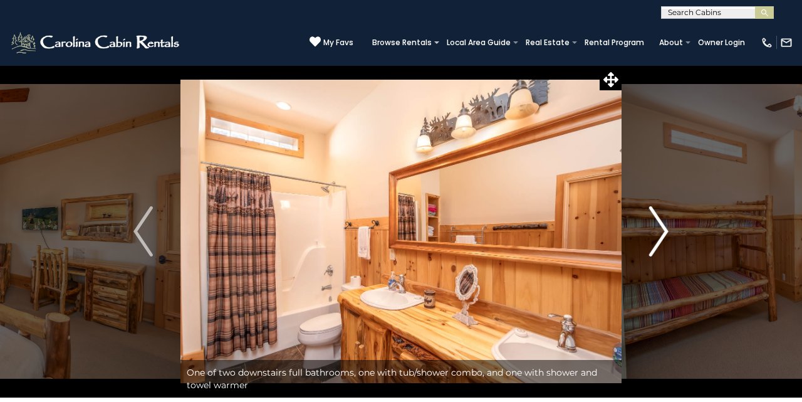
click at [662, 231] on img "Next" at bounding box center [658, 231] width 19 height 50
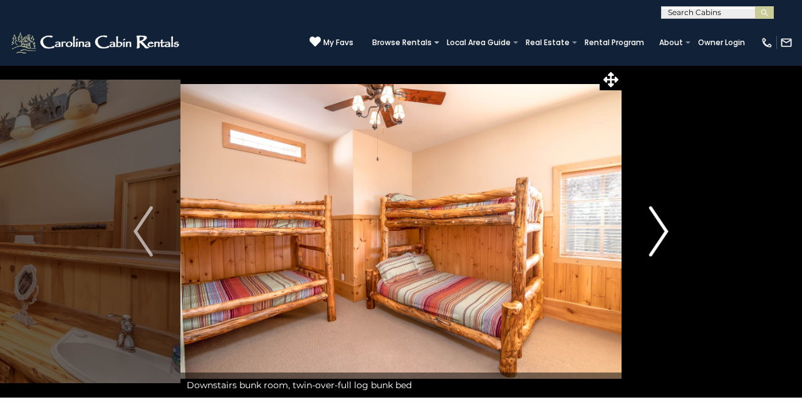
click at [662, 231] on img "Next" at bounding box center [658, 231] width 19 height 50
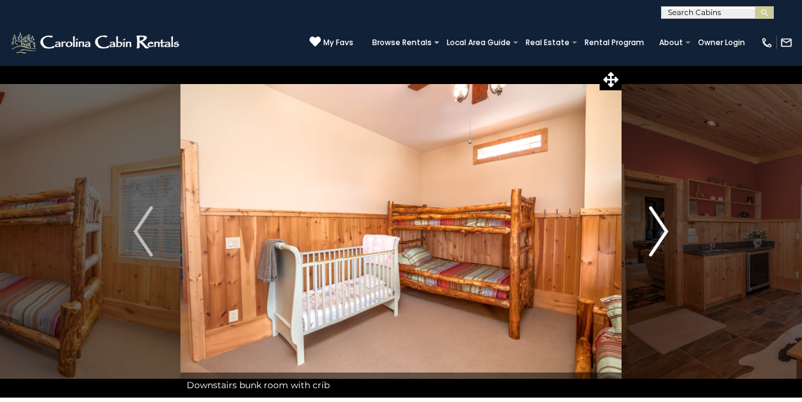
click at [662, 231] on img "Next" at bounding box center [658, 231] width 19 height 50
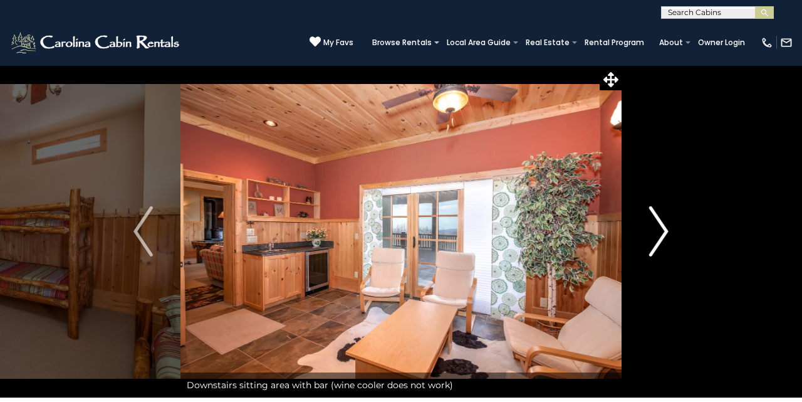
click at [662, 231] on img "Next" at bounding box center [658, 231] width 19 height 50
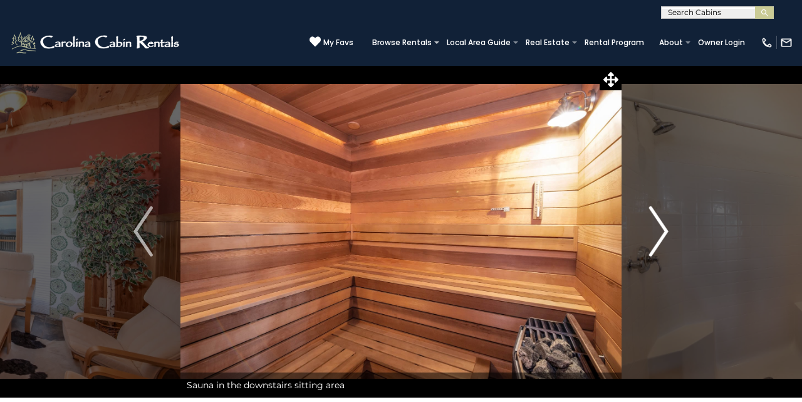
click at [662, 231] on img "Next" at bounding box center [658, 231] width 19 height 50
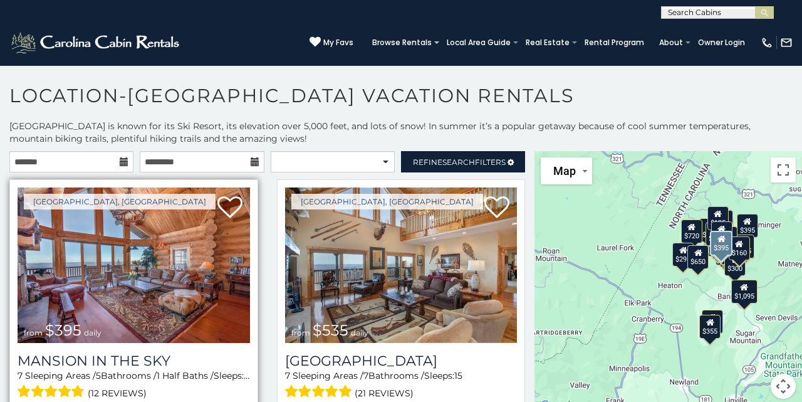
click at [129, 255] on img at bounding box center [134, 264] width 232 height 155
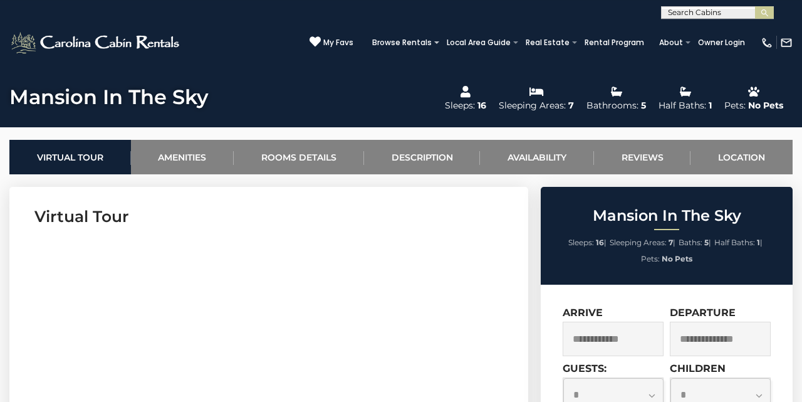
scroll to position [423, 0]
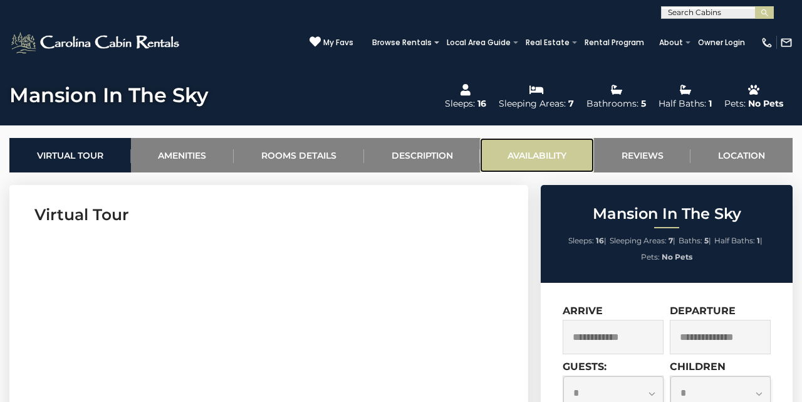
click at [534, 157] on link "Availability" at bounding box center [537, 155] width 114 height 34
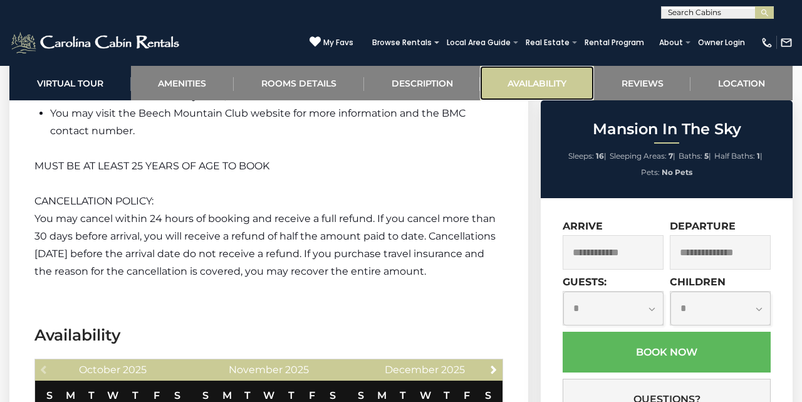
scroll to position [3464, 0]
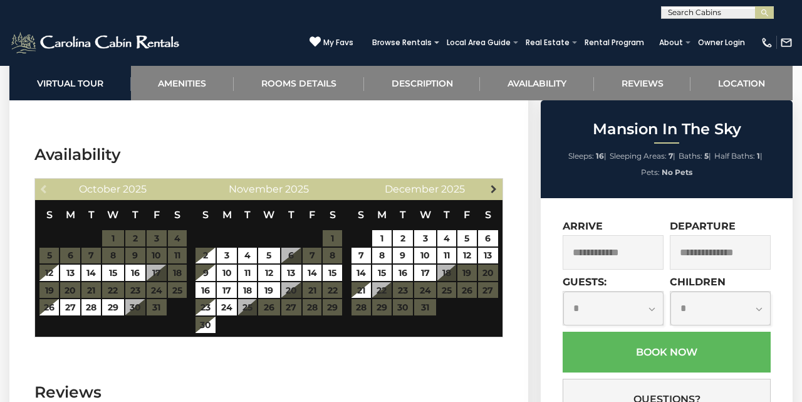
click at [492, 184] on span "Next" at bounding box center [494, 189] width 10 height 10
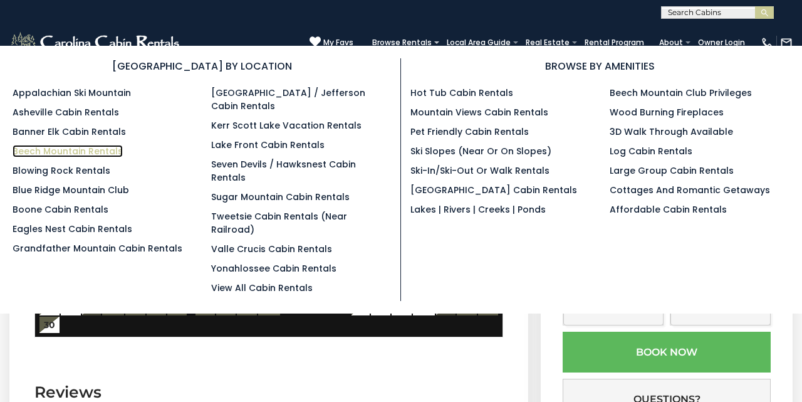
click at [87, 152] on link "Beech Mountain Rentals" at bounding box center [68, 151] width 110 height 13
